Goal: Task Accomplishment & Management: Use online tool/utility

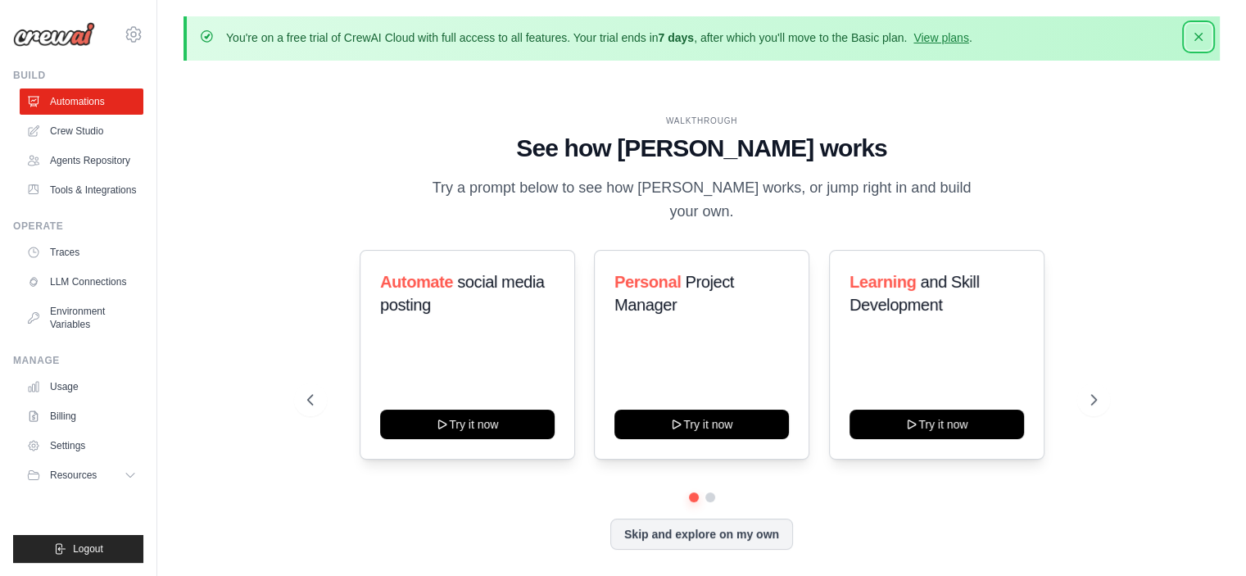
click at [1199, 39] on icon "button" at bounding box center [1199, 37] width 8 height 8
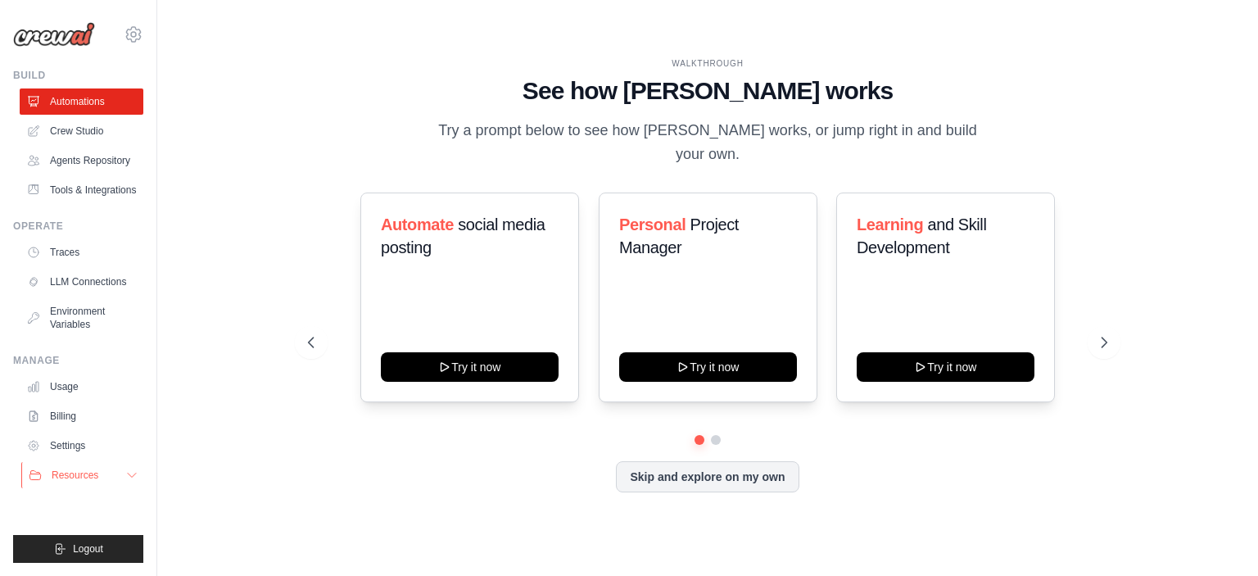
click at [79, 477] on span "Resources" at bounding box center [75, 475] width 47 height 13
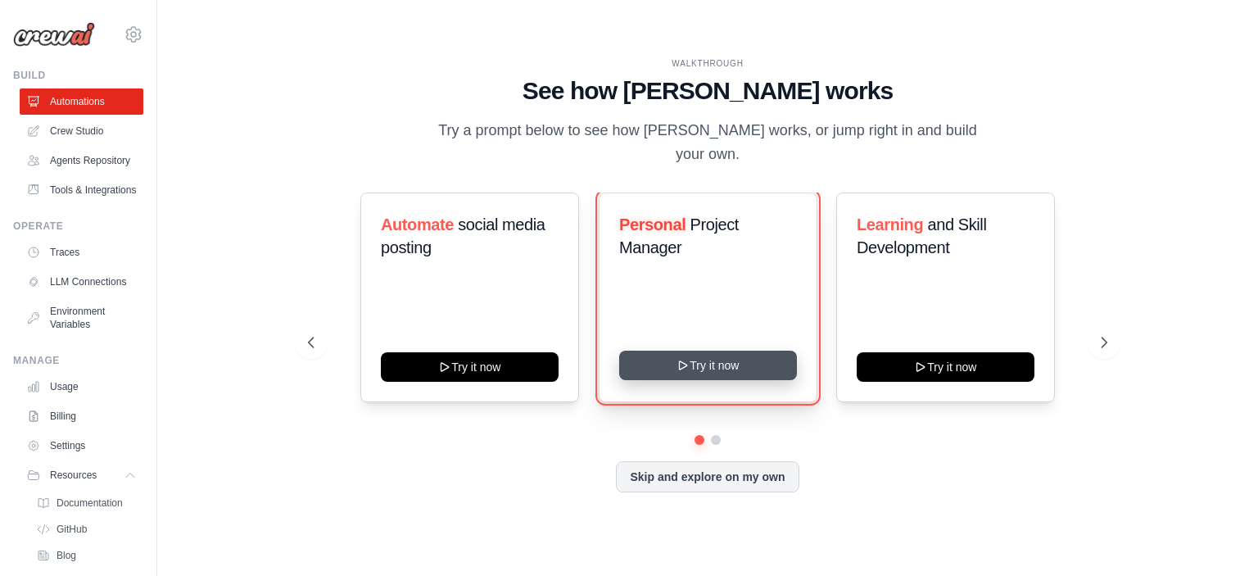
click at [700, 351] on button "Try it now" at bounding box center [708, 365] width 178 height 29
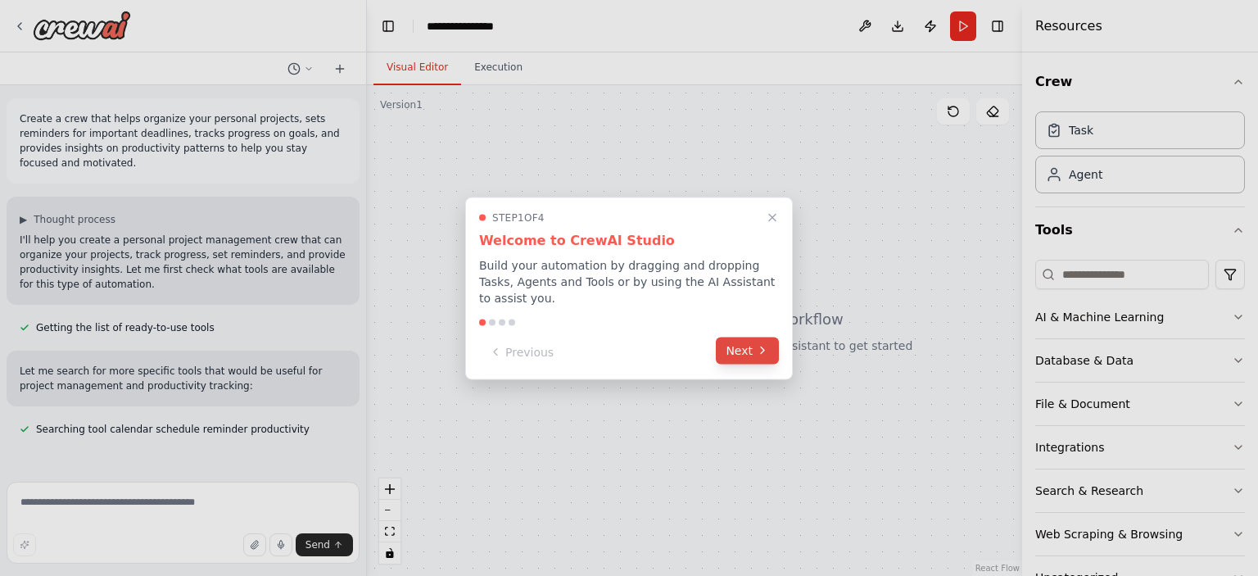
click at [767, 344] on icon at bounding box center [762, 350] width 13 height 13
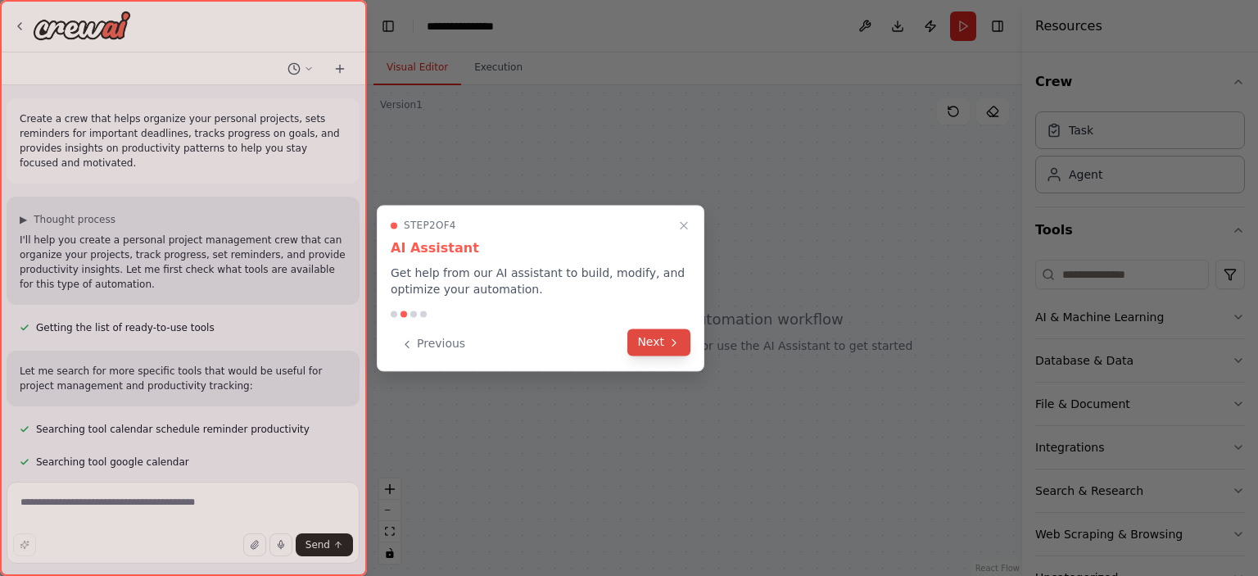
scroll to position [26, 0]
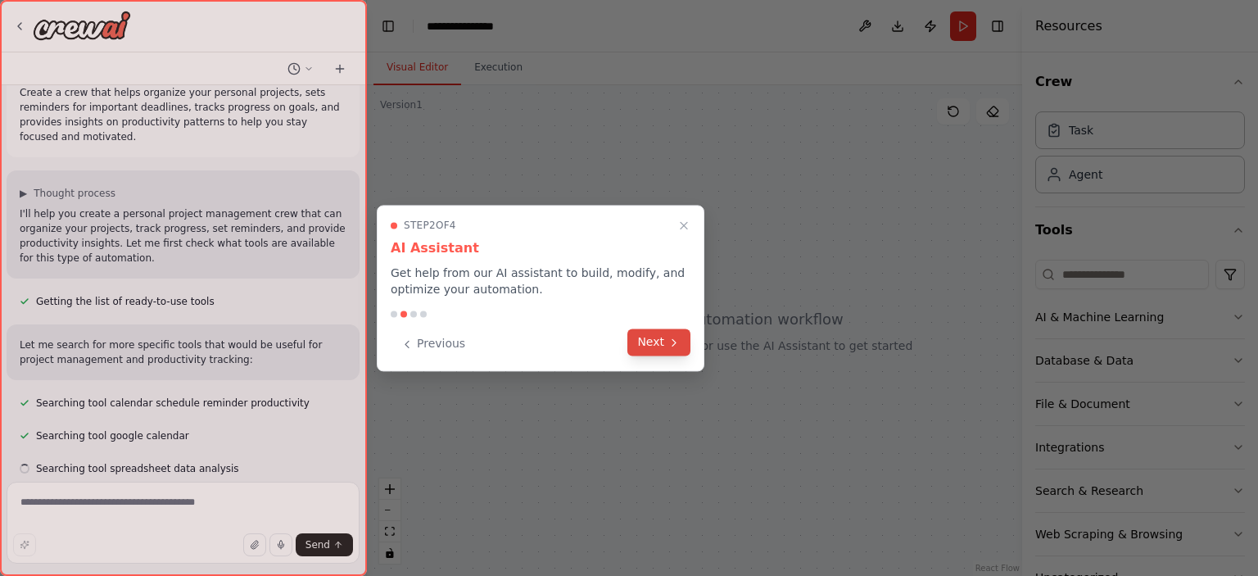
click at [659, 345] on button "Next" at bounding box center [659, 342] width 63 height 27
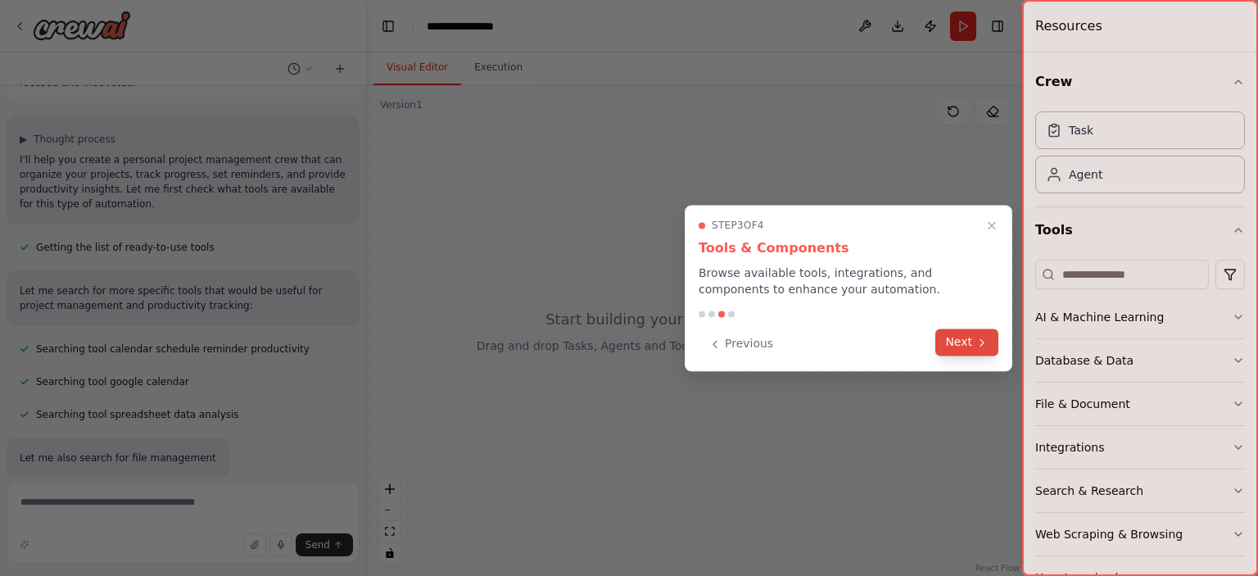
scroll to position [113, 0]
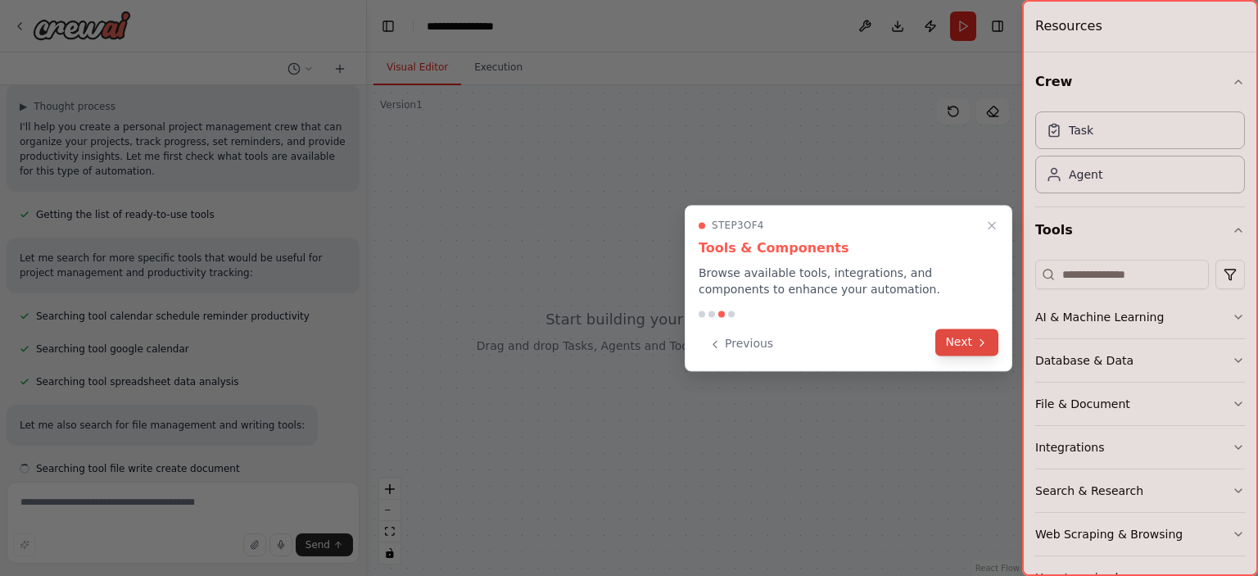
click at [973, 346] on button "Next" at bounding box center [967, 342] width 63 height 27
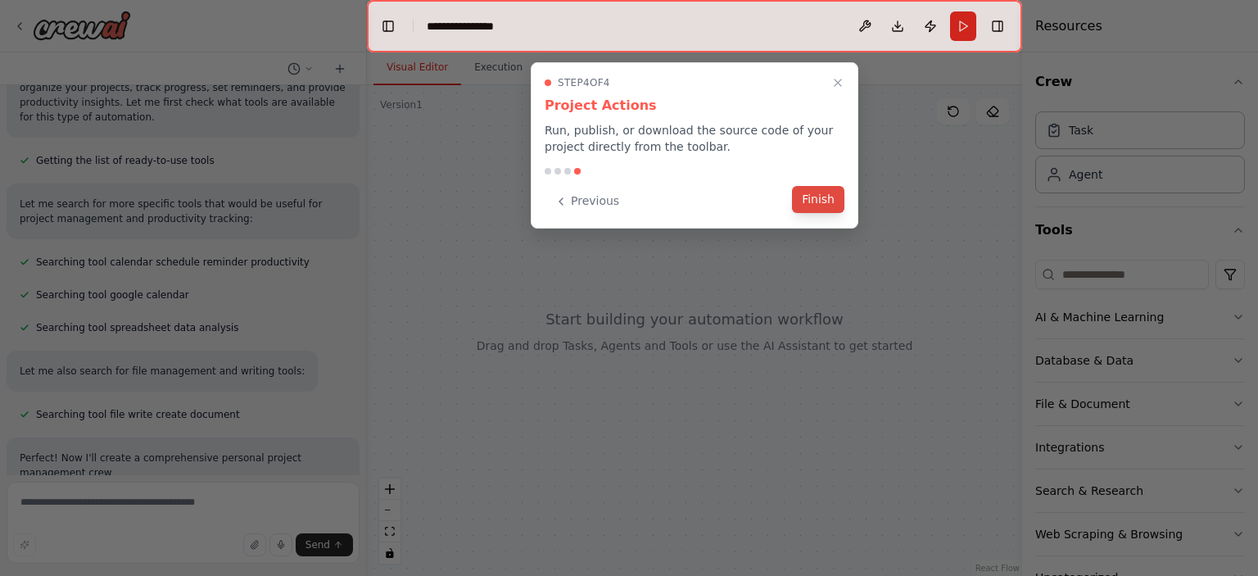
click at [826, 201] on button "Finish" at bounding box center [818, 199] width 52 height 27
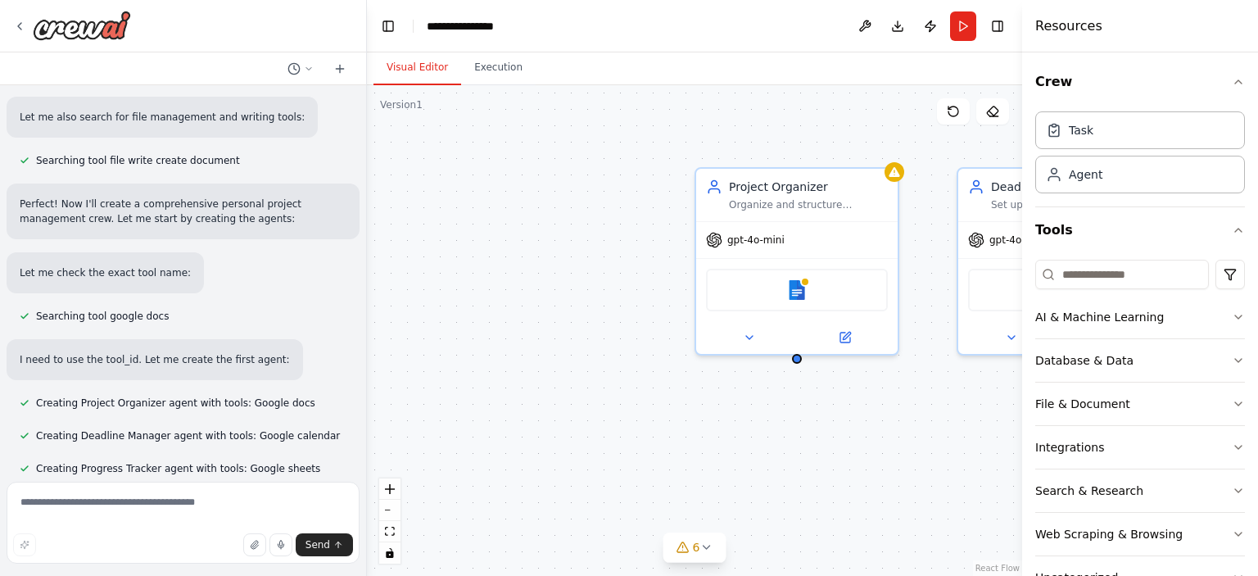
scroll to position [454, 0]
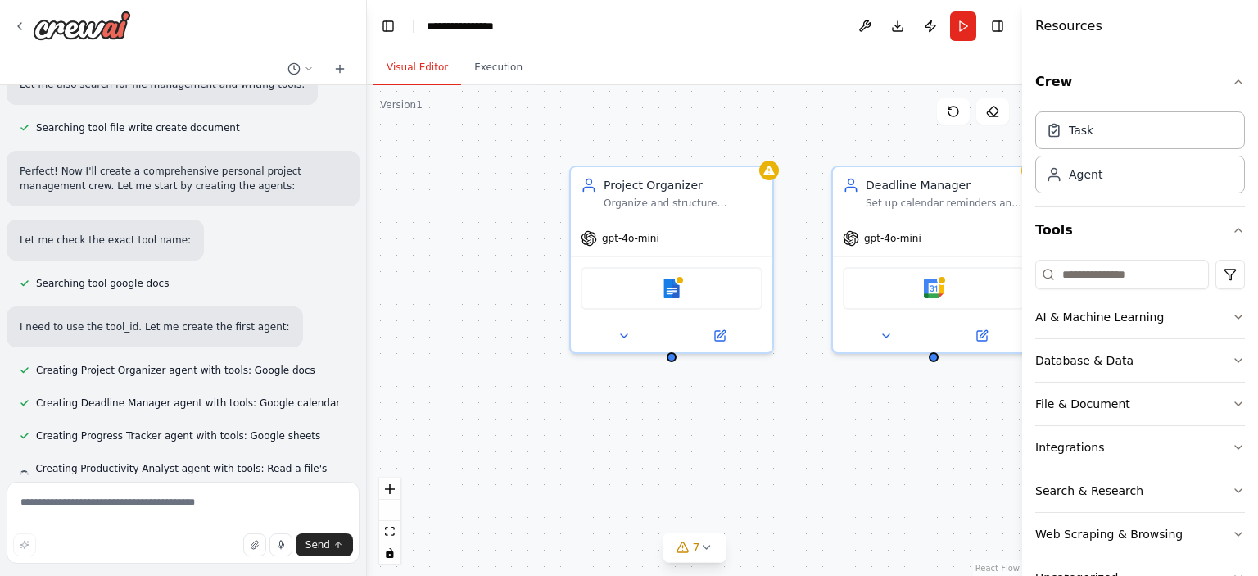
drag, startPoint x: 666, startPoint y: 465, endPoint x: 436, endPoint y: 442, distance: 231.4
click at [436, 442] on div "Project Organizer Organize and structure personal projects by creating clear pr…" at bounding box center [694, 330] width 655 height 491
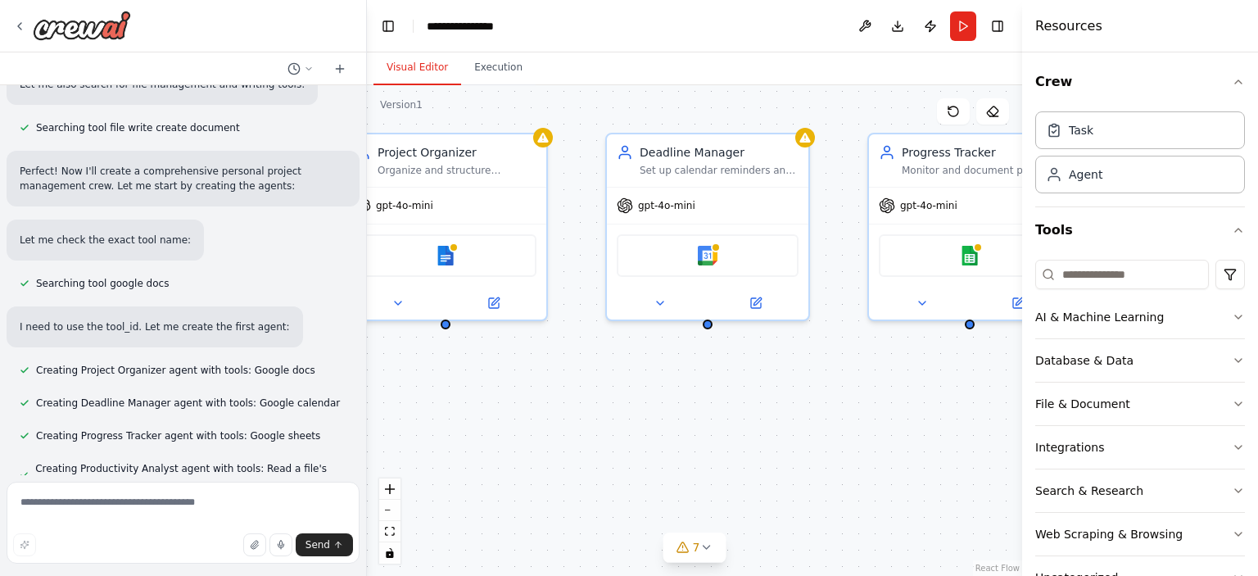
drag, startPoint x: 820, startPoint y: 455, endPoint x: 699, endPoint y: 443, distance: 121.8
click at [699, 443] on div "Project Organizer Organize and structure personal projects by creating clear pr…" at bounding box center [694, 330] width 655 height 491
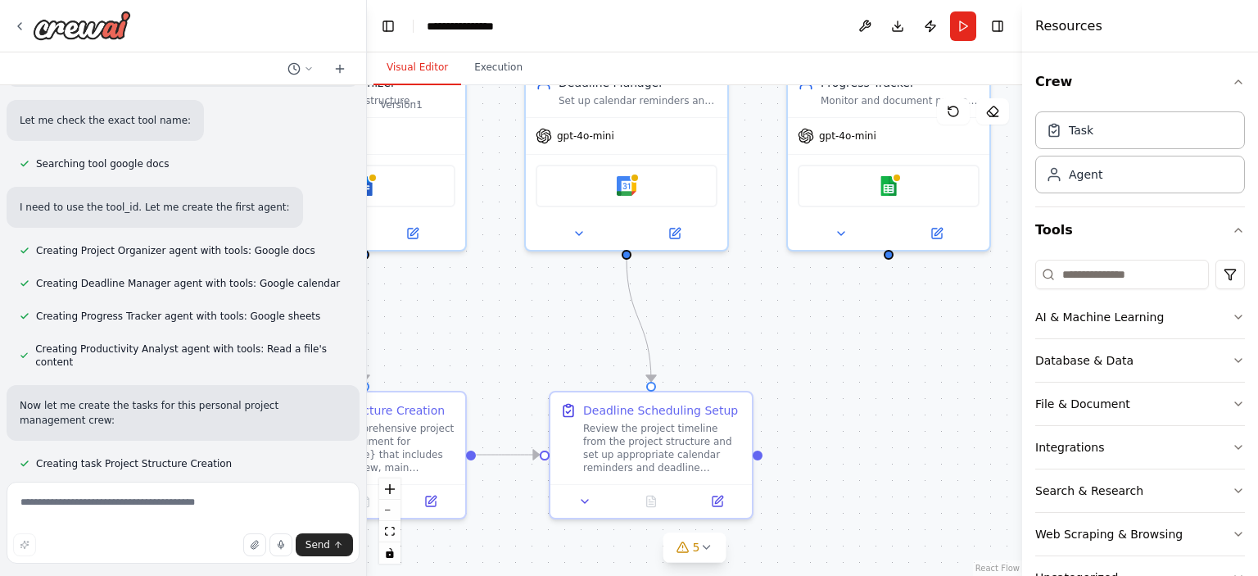
scroll to position [606, 0]
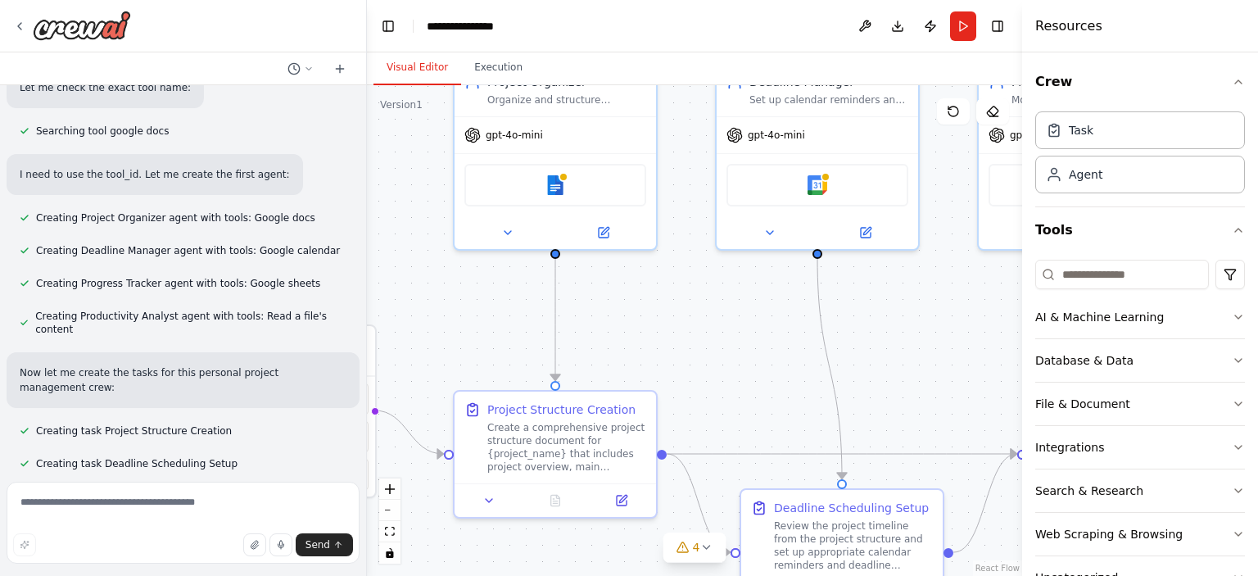
drag, startPoint x: 886, startPoint y: 428, endPoint x: 995, endPoint y: 358, distance: 130.4
click at [995, 358] on div ".deletable-edge-delete-btn { width: 20px; height: 20px; border: 0px solid #ffff…" at bounding box center [694, 330] width 655 height 491
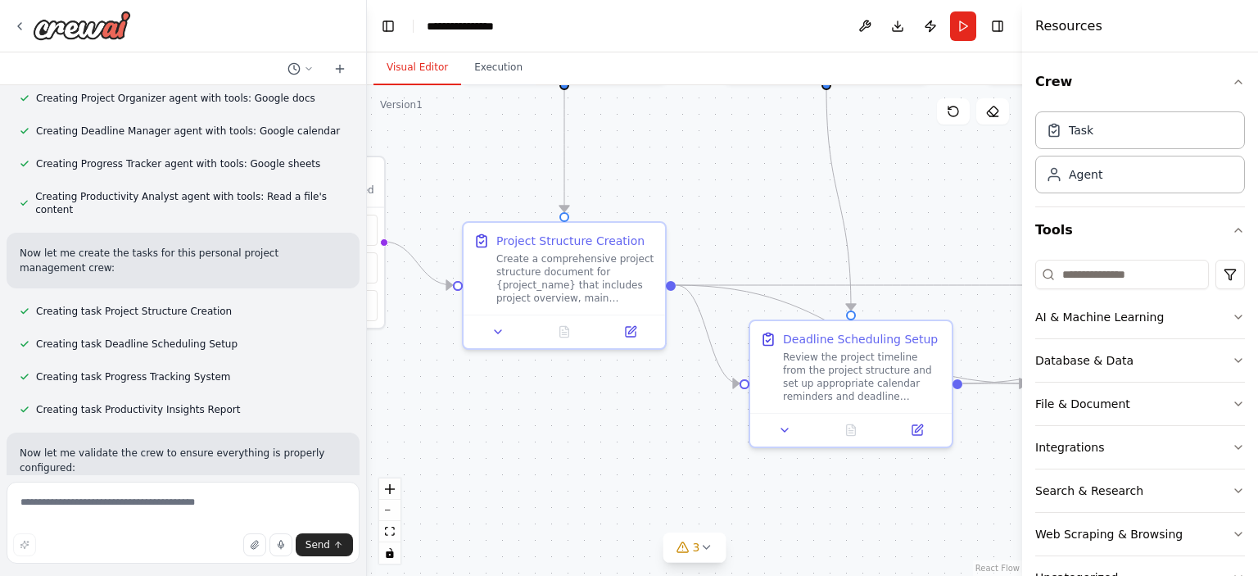
scroll to position [741, 0]
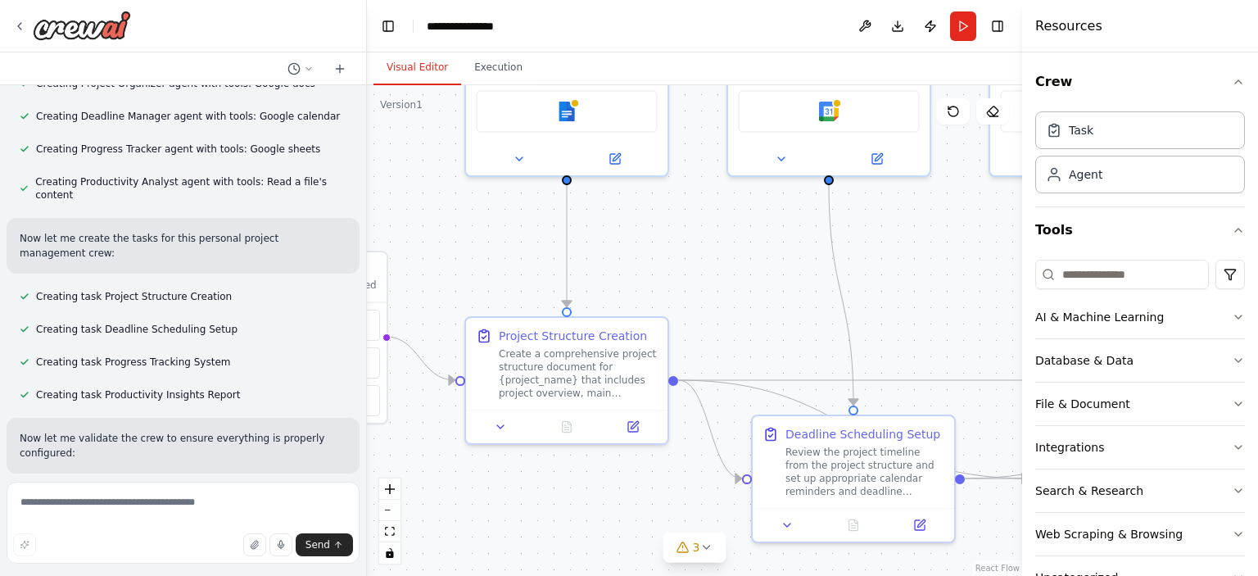
drag, startPoint x: 703, startPoint y: 312, endPoint x: 714, endPoint y: 247, distance: 66.5
click at [714, 247] on div ".deletable-edge-delete-btn { width: 20px; height: 20px; border: 0px solid #ffff…" at bounding box center [694, 330] width 655 height 491
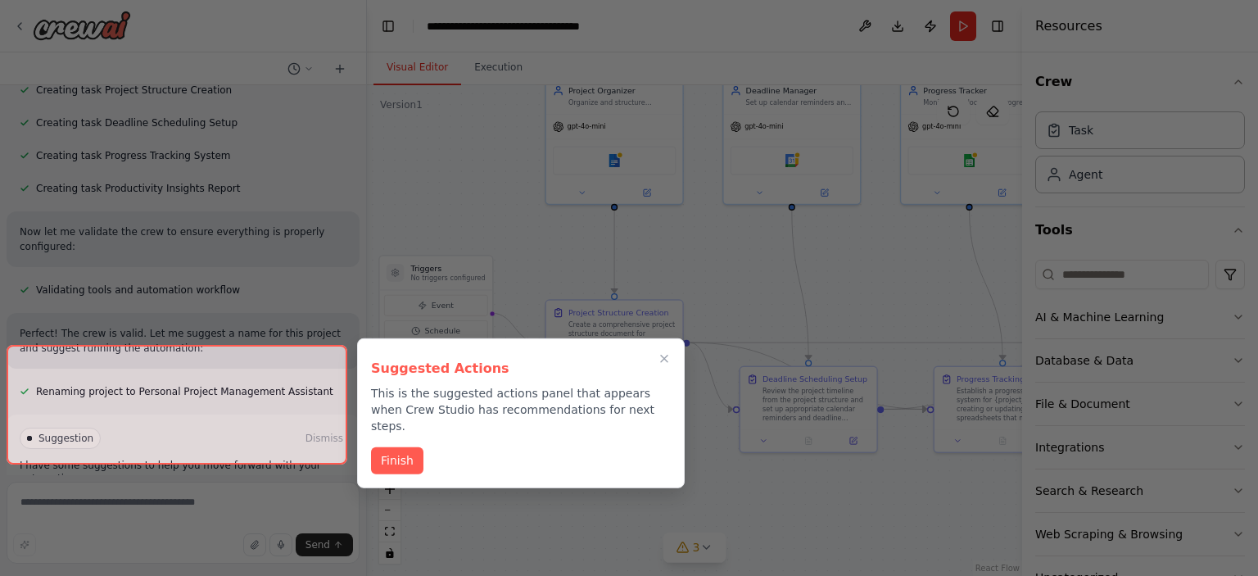
scroll to position [975, 0]
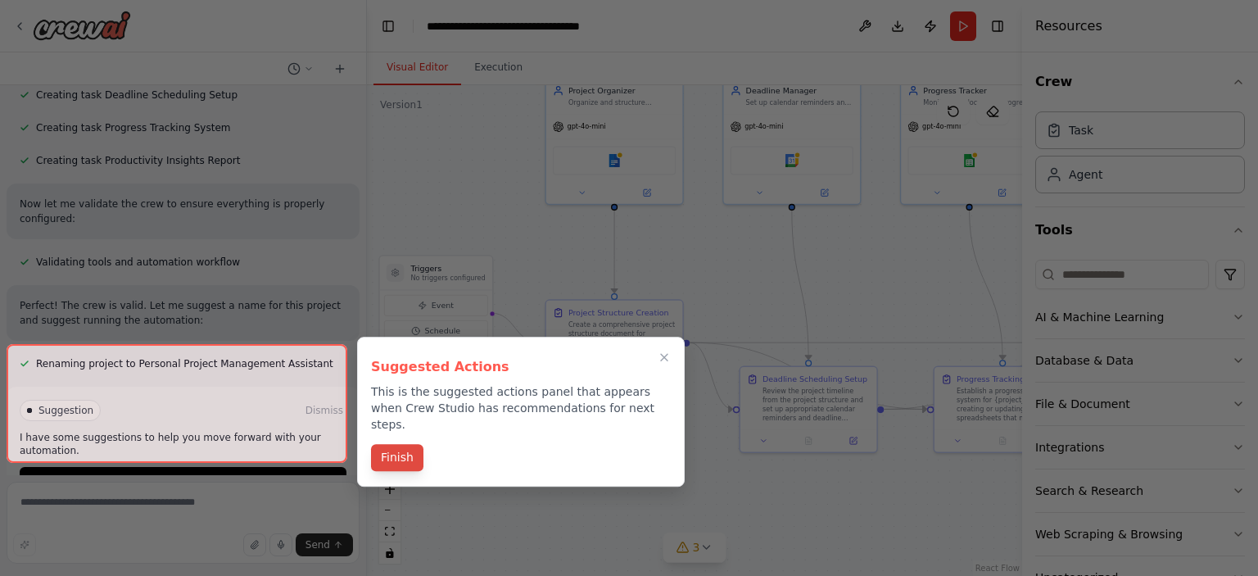
click at [397, 444] on button "Finish" at bounding box center [397, 457] width 52 height 27
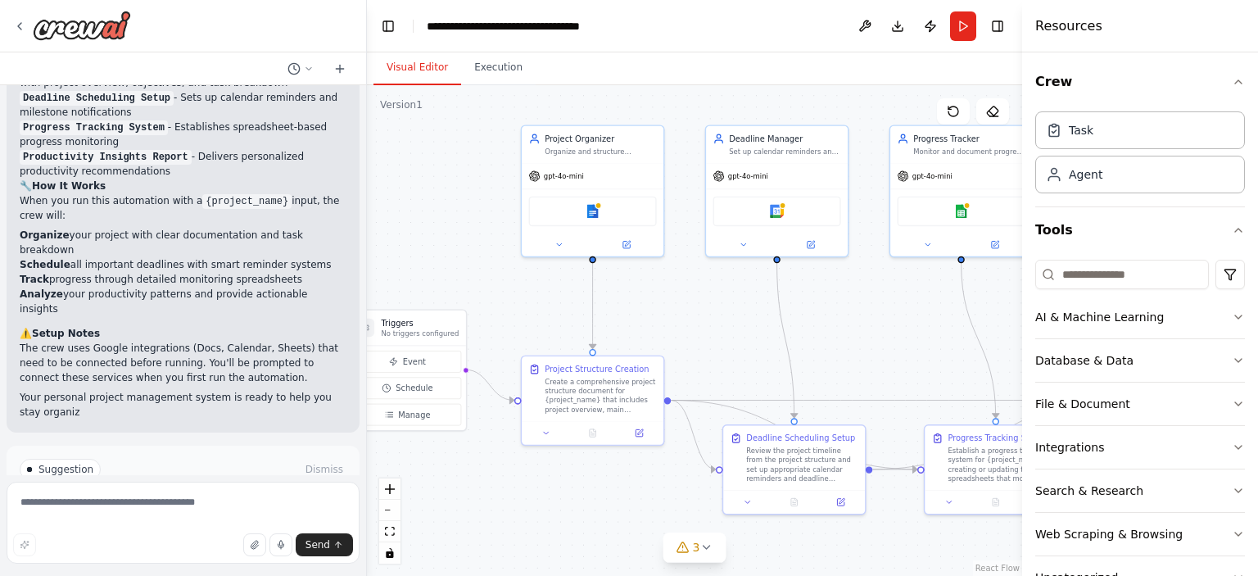
scroll to position [1535, 0]
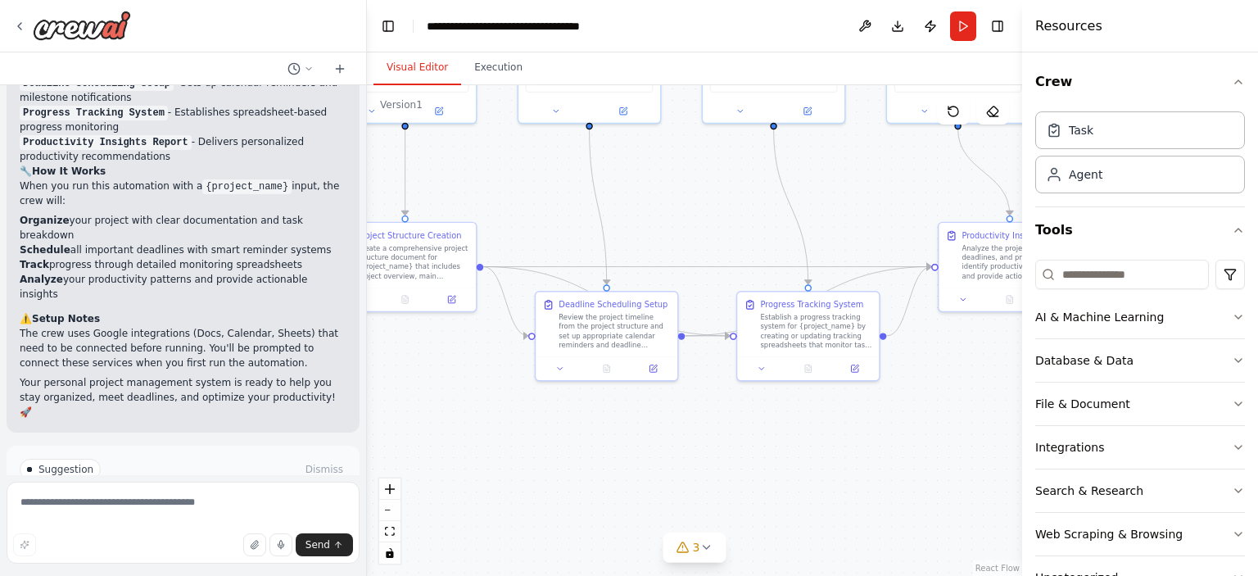
drag, startPoint x: 518, startPoint y: 464, endPoint x: 304, endPoint y: 392, distance: 225.7
click at [304, 392] on div "Create a crew that helps organize your personal projects, sets reminders for im…" at bounding box center [629, 288] width 1258 height 576
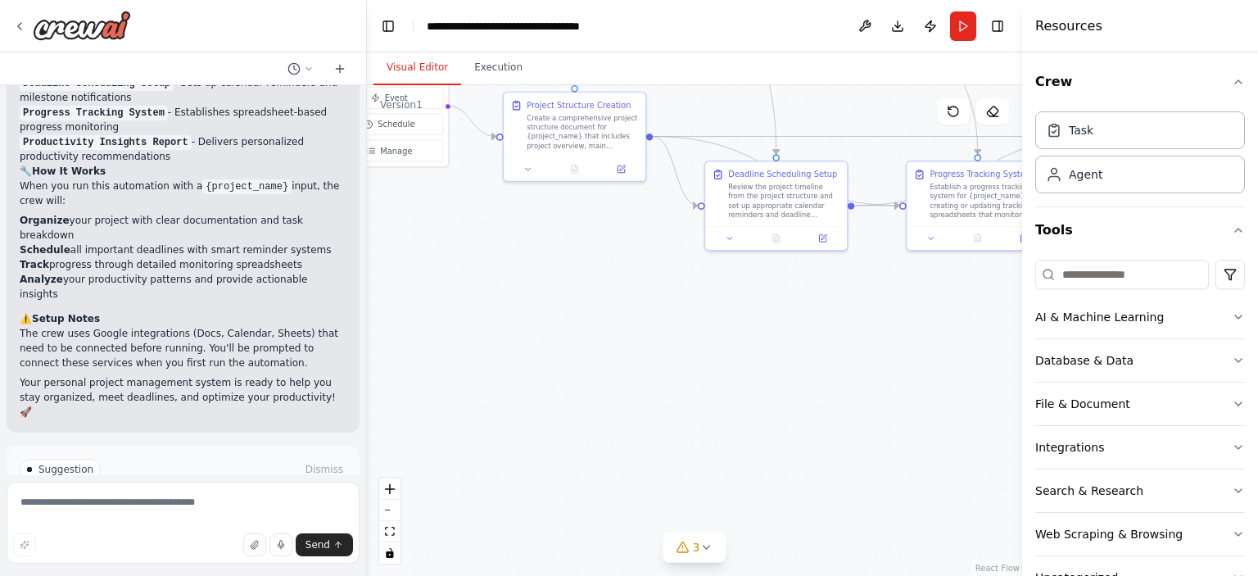
drag, startPoint x: 721, startPoint y: 478, endPoint x: 899, endPoint y: 356, distance: 215.7
click at [899, 356] on div ".deletable-edge-delete-btn { width: 20px; height: 20px; border: 0px solid #ffff…" at bounding box center [694, 330] width 655 height 491
click at [228, 526] on button "Run Automation" at bounding box center [183, 539] width 327 height 26
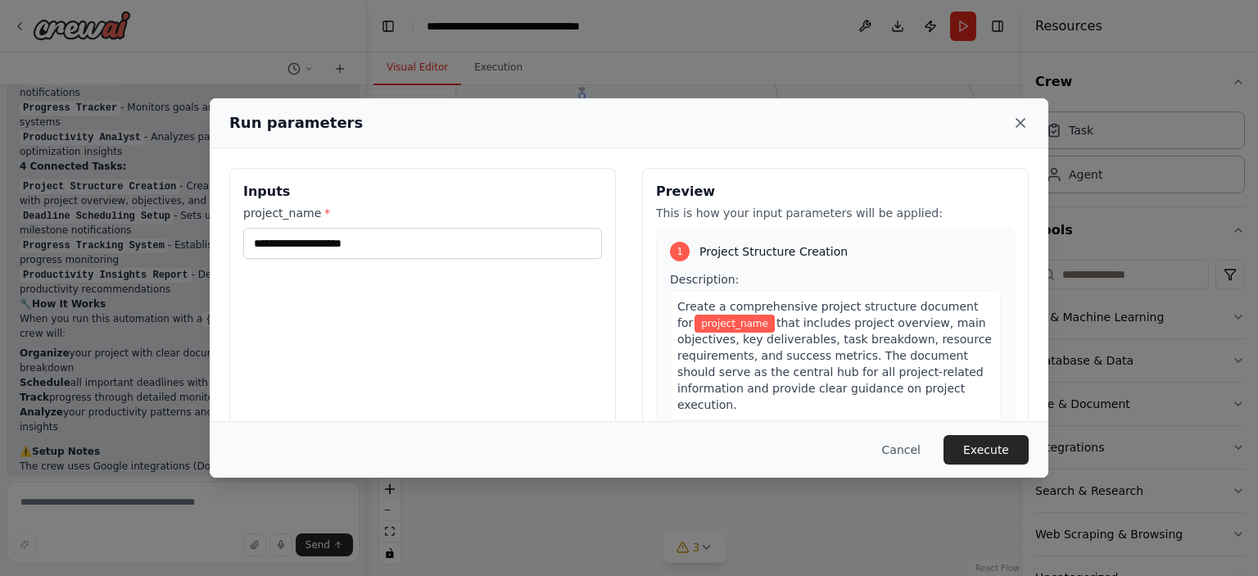
click at [1019, 124] on icon at bounding box center [1021, 123] width 8 height 8
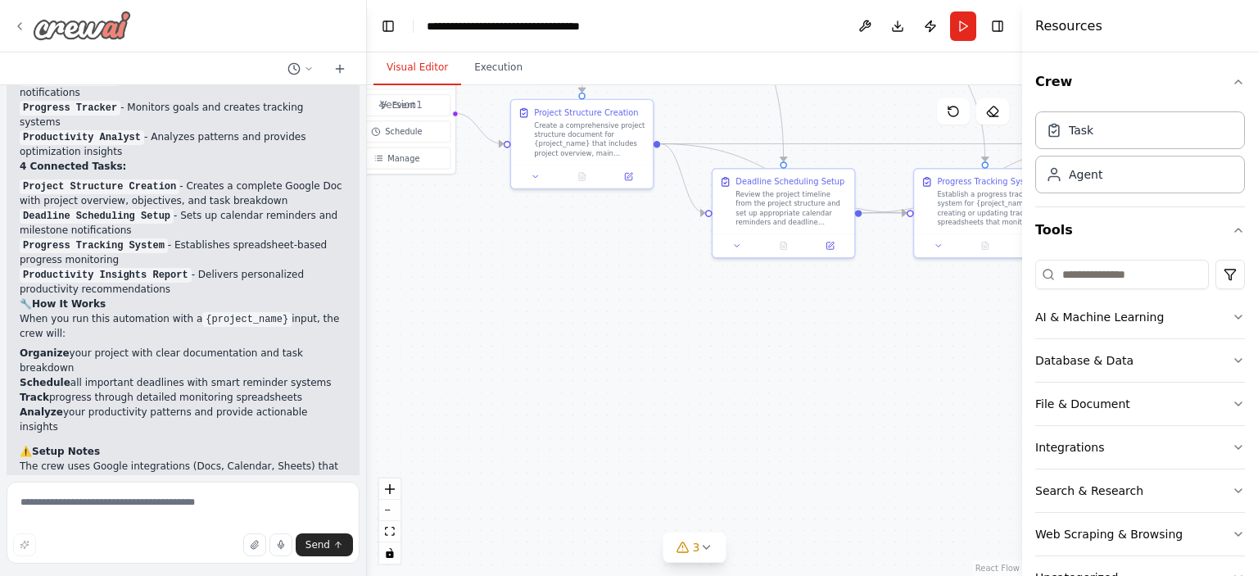
click at [19, 32] on icon at bounding box center [19, 26] width 13 height 13
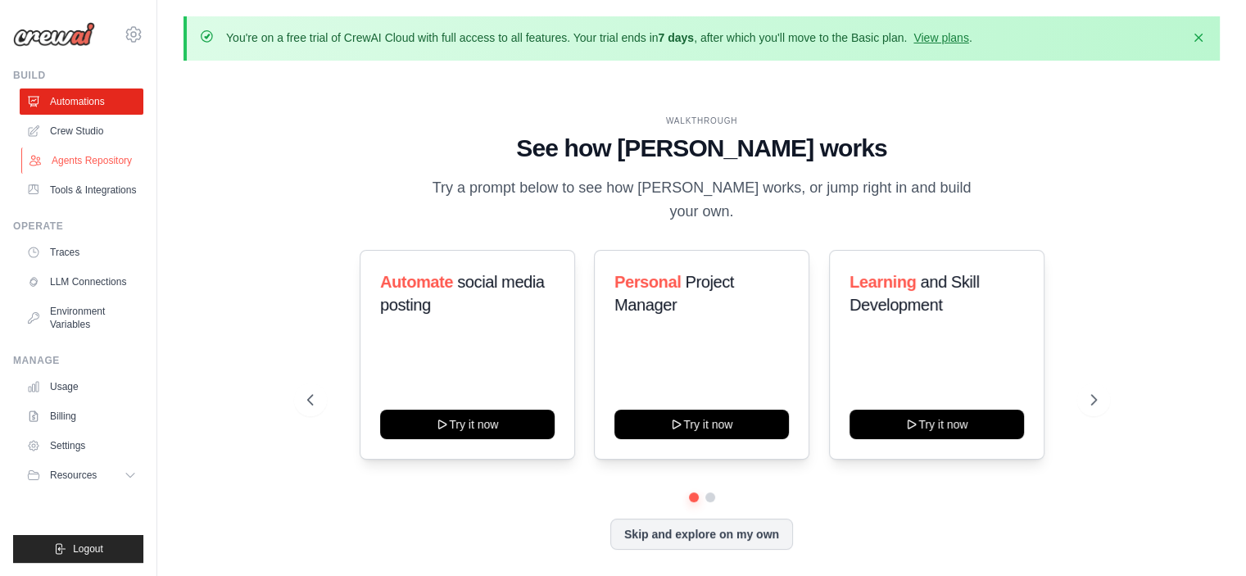
click at [106, 163] on link "Agents Repository" at bounding box center [83, 160] width 124 height 26
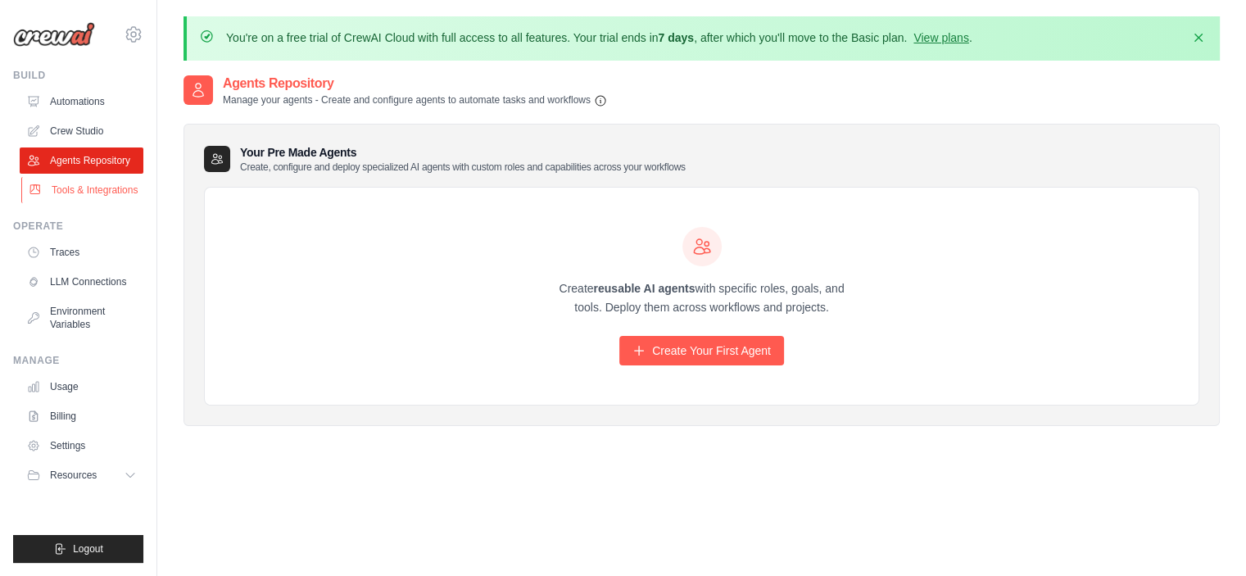
click at [105, 197] on link "Tools & Integrations" at bounding box center [83, 190] width 124 height 26
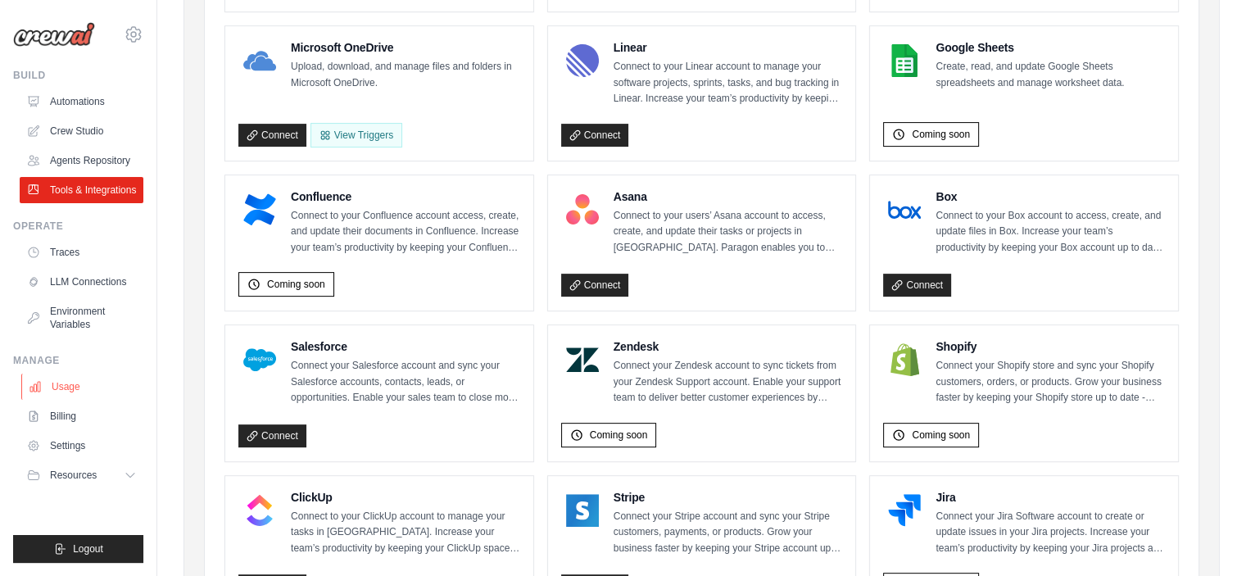
scroll to position [513, 0]
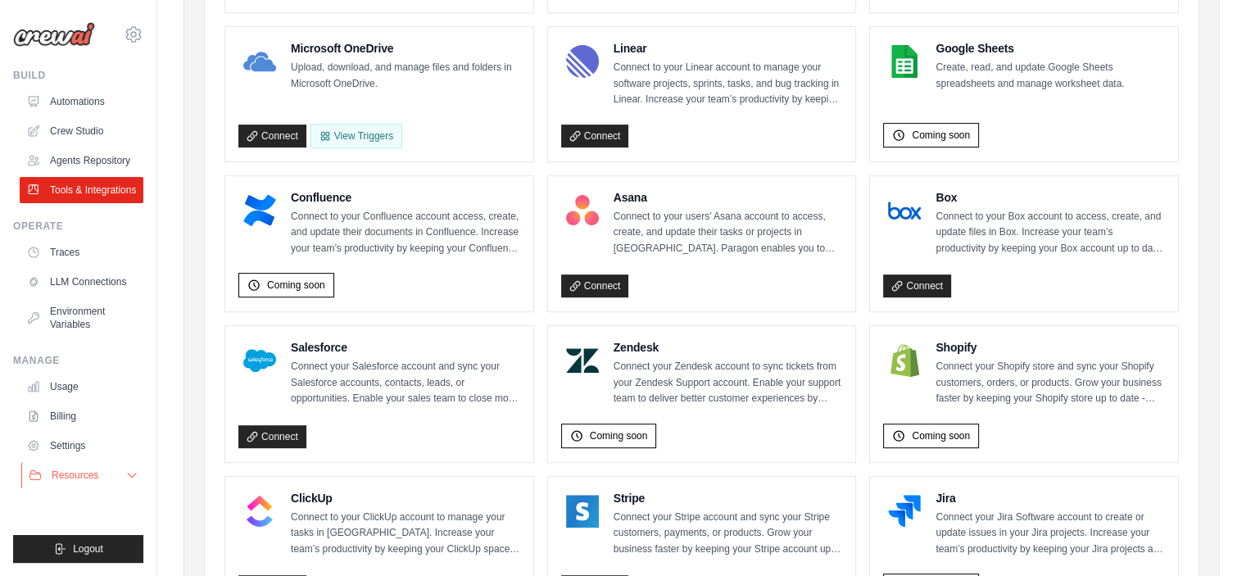
click at [135, 474] on icon at bounding box center [132, 476] width 8 height 4
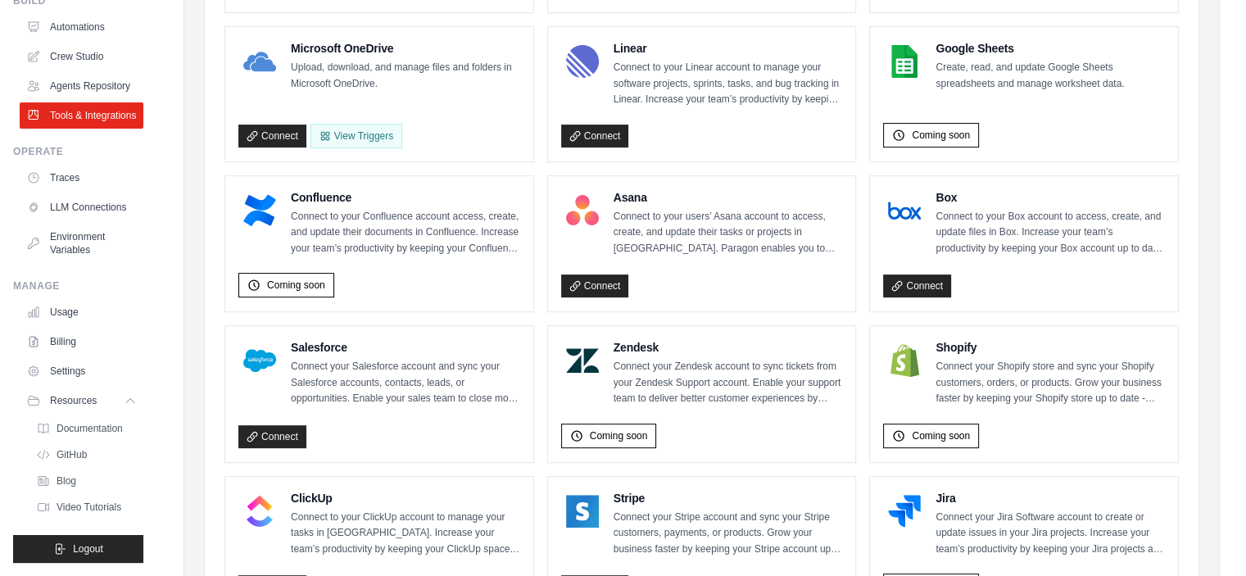
scroll to position [0, 0]
